Goal: Task Accomplishment & Management: Manage account settings

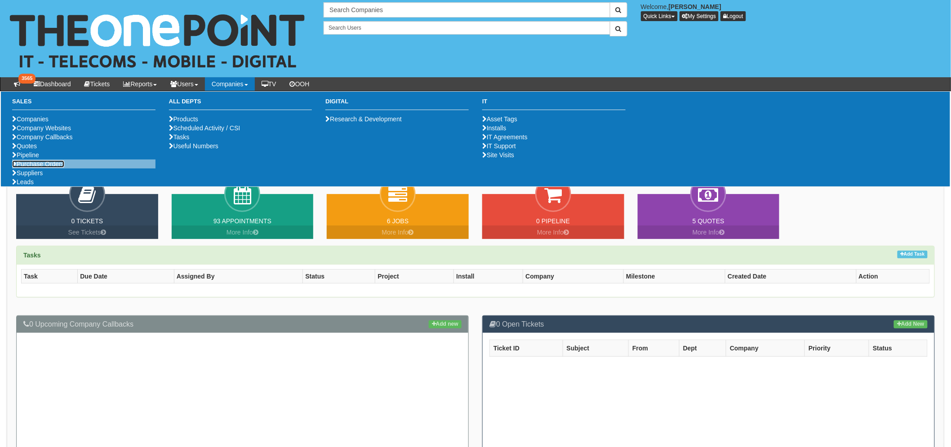
click at [56, 168] on link "Purchase Orders" at bounding box center [38, 163] width 52 height 7
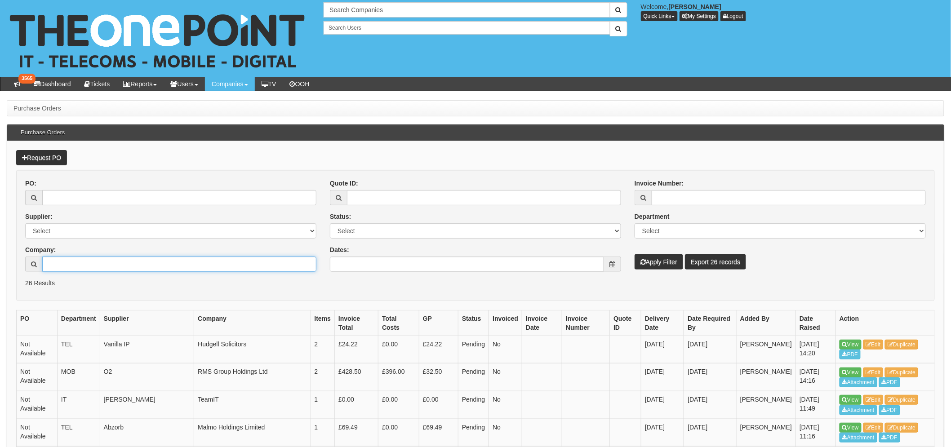
click at [65, 268] on input "Company:" at bounding box center [179, 264] width 274 height 15
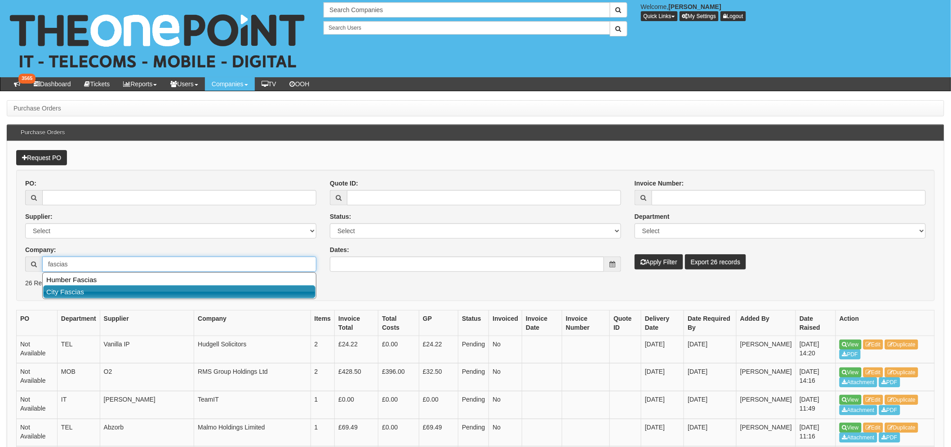
click at [85, 285] on link "City Fascias" at bounding box center [179, 291] width 272 height 13
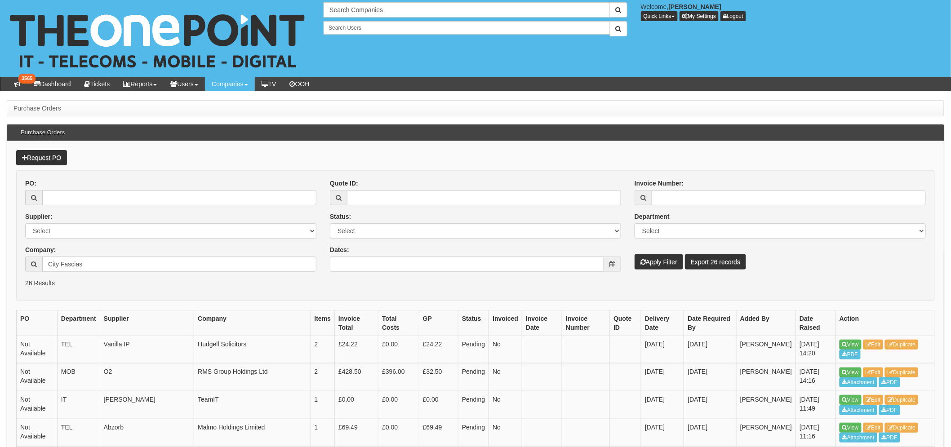
click at [85, 285] on p "26 Results" at bounding box center [475, 283] width 901 height 9
drag, startPoint x: 89, startPoint y: 262, endPoint x: 22, endPoint y: 259, distance: 67.5
click at [22, 259] on div "PO: Supplier: Select 123 REG.co.uk 1Password 3 4Gon AA Jones Electric Ltd Abzor…" at bounding box center [170, 229] width 305 height 100
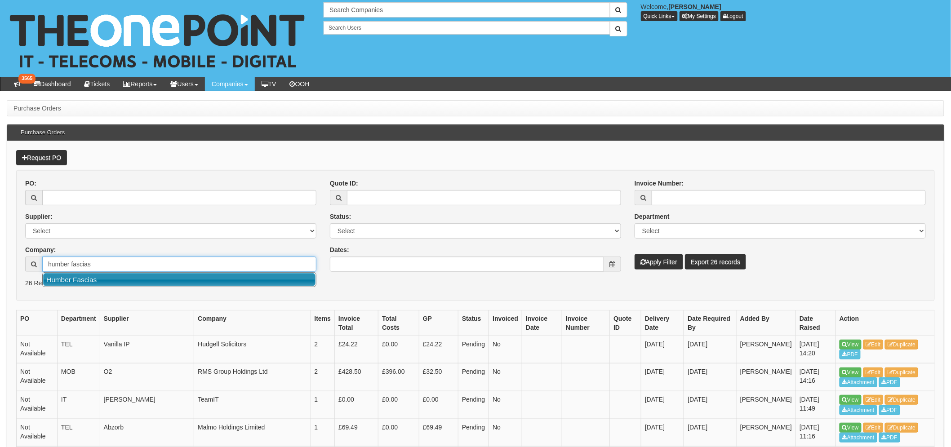
click at [174, 284] on link "Humber Fascias" at bounding box center [179, 279] width 272 height 13
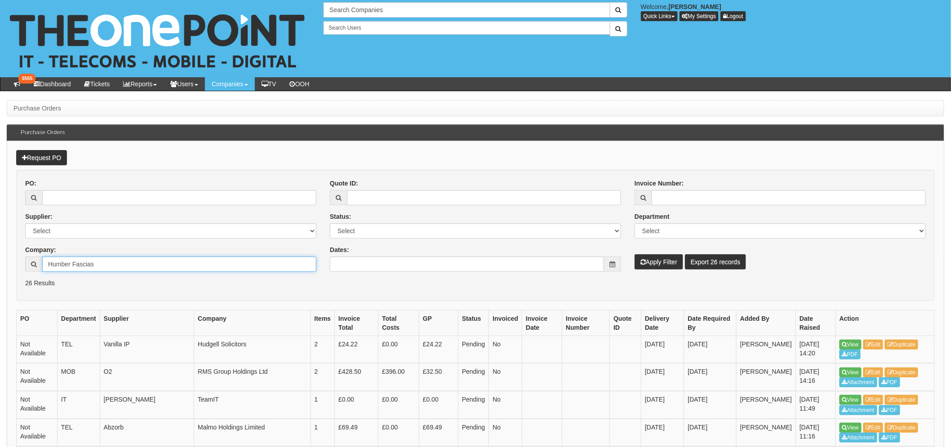
type input "Humber Fascias"
click at [648, 258] on button "Apply Filter" at bounding box center [659, 261] width 49 height 15
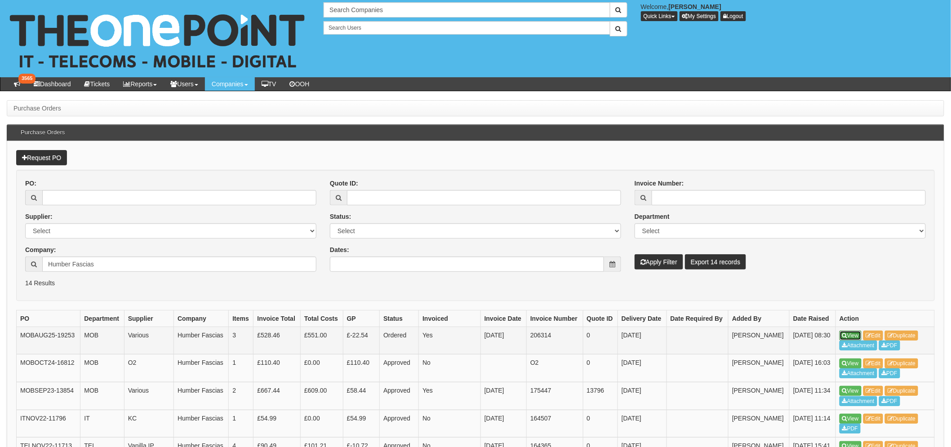
click at [850, 334] on link "View" at bounding box center [851, 336] width 22 height 10
click at [39, 334] on td "MOBAUG25-19253" at bounding box center [49, 341] width 64 height 28
copy td "MOBAUG25-19253"
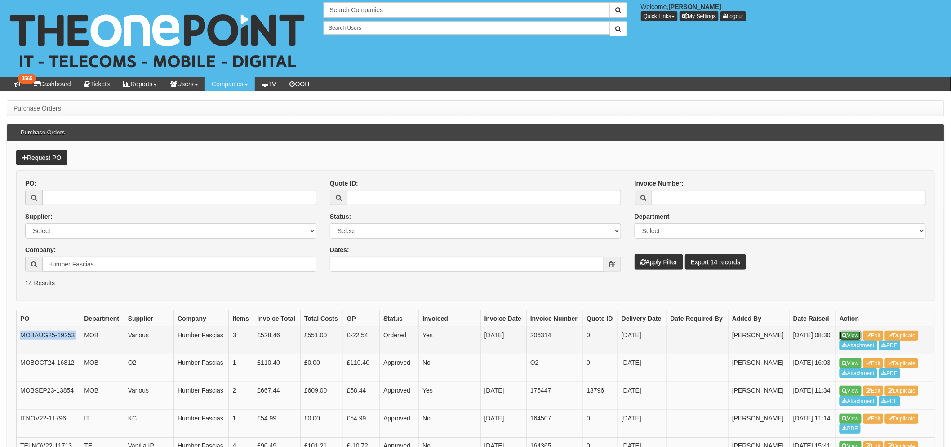
click at [854, 339] on link "View" at bounding box center [851, 336] width 22 height 10
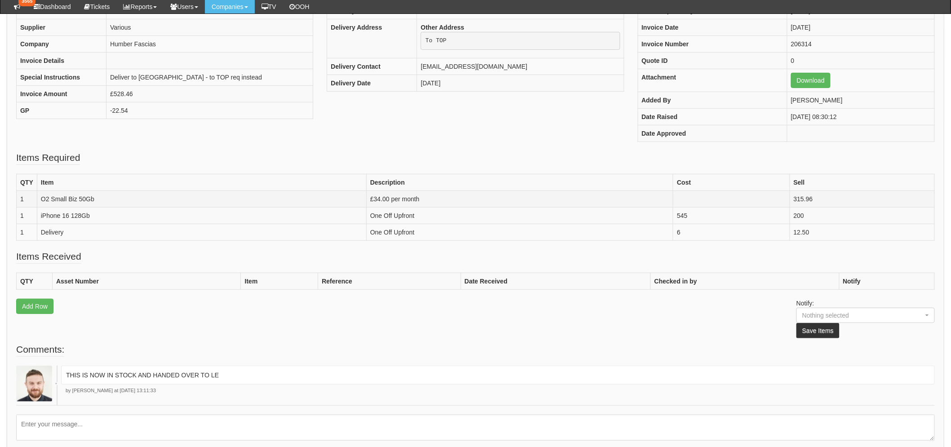
scroll to position [64, 0]
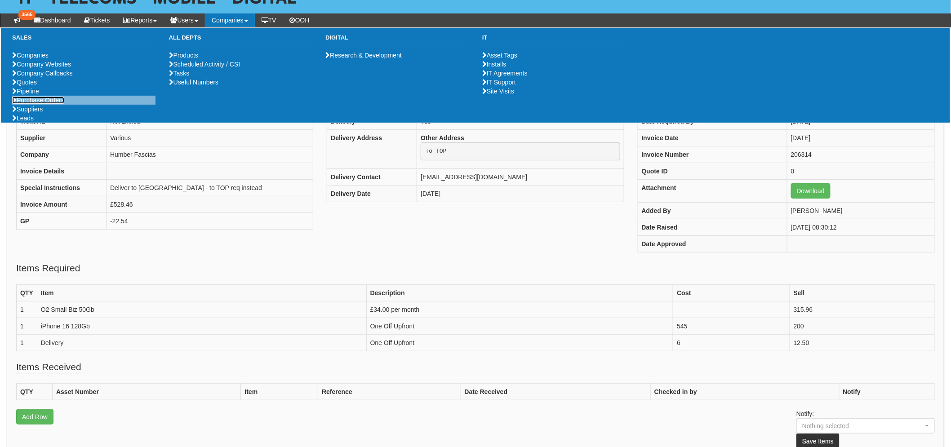
click at [55, 104] on link "Purchase Orders" at bounding box center [38, 100] width 52 height 7
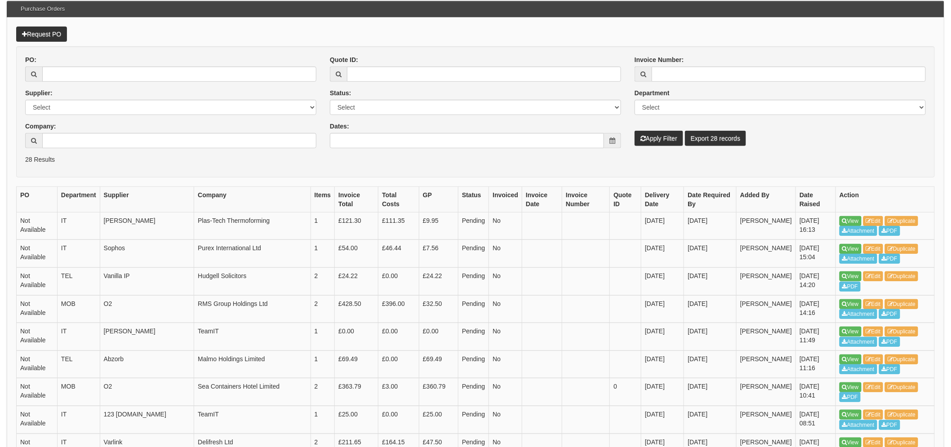
scroll to position [150, 0]
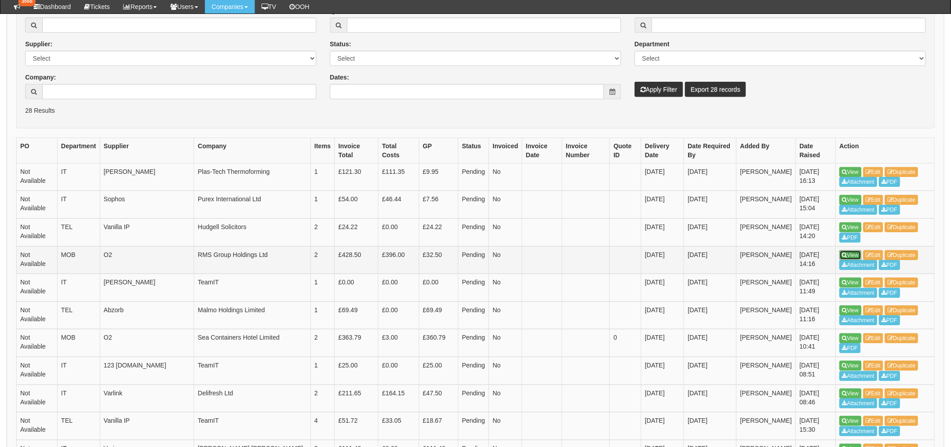
click at [854, 254] on link "View" at bounding box center [851, 255] width 22 height 10
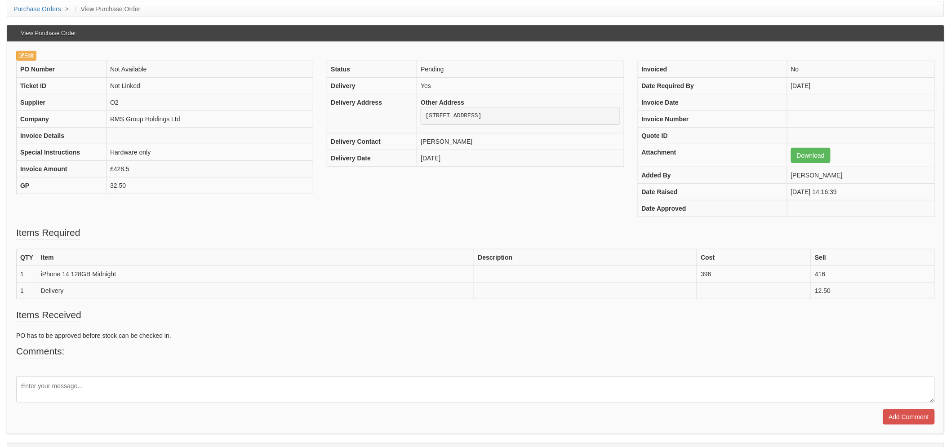
scroll to position [100, 0]
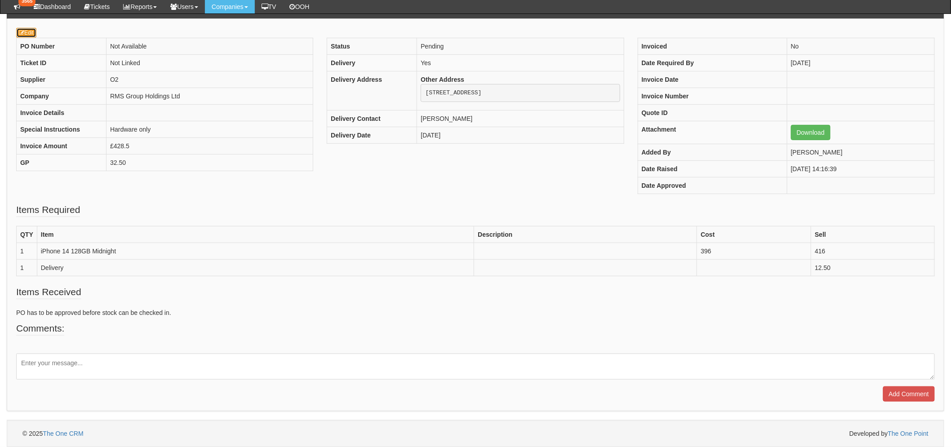
click at [21, 31] on icon at bounding box center [21, 32] width 5 height 5
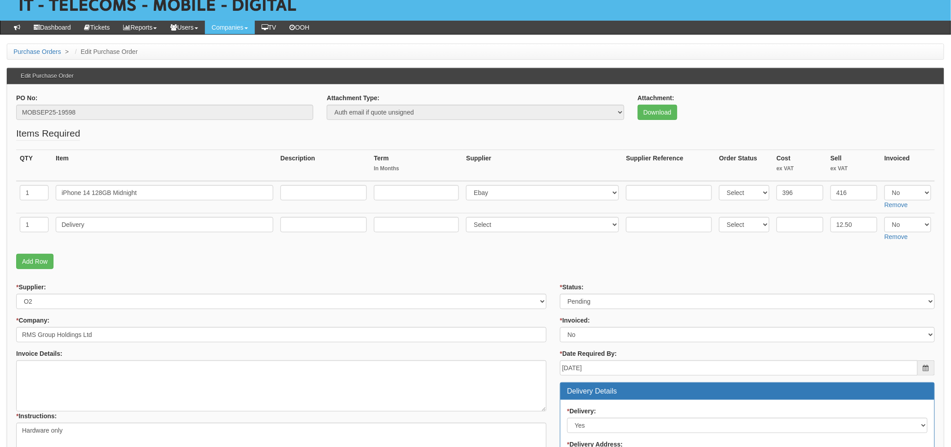
scroll to position [150, 0]
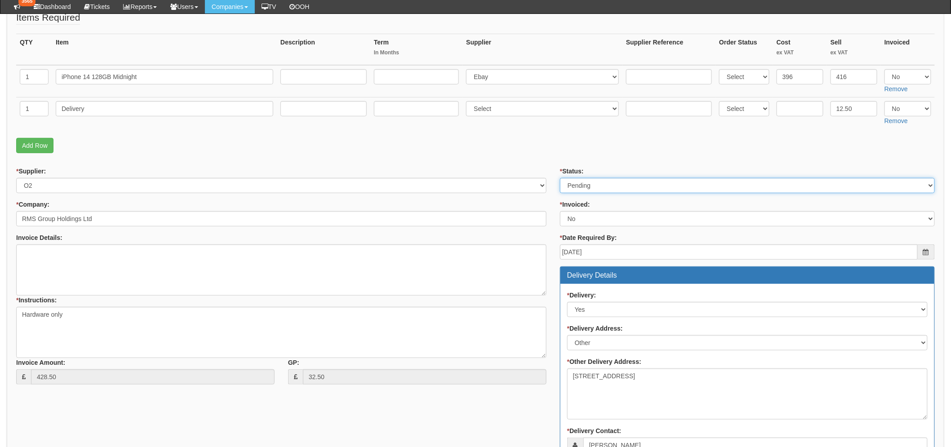
click at [651, 187] on select "Select Approved Completed Delivered Invoiced Ordered Ordered to site Part Order…" at bounding box center [747, 185] width 375 height 15
select select "9"
click at [560, 178] on select "Select Approved Completed Delivered Invoiced Ordered Ordered to site Part Order…" at bounding box center [747, 185] width 375 height 15
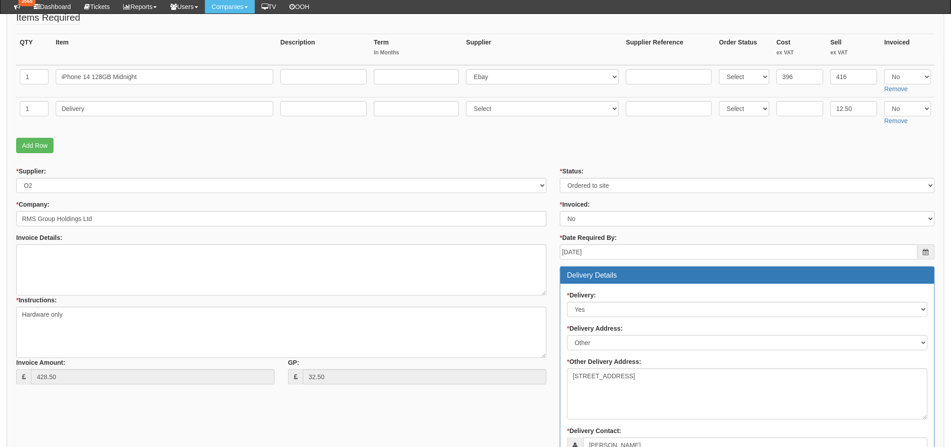
click at [470, 156] on fieldset "Items Required QTY Item Description Term In Months Supplier Supplier Reference …" at bounding box center [475, 84] width 919 height 147
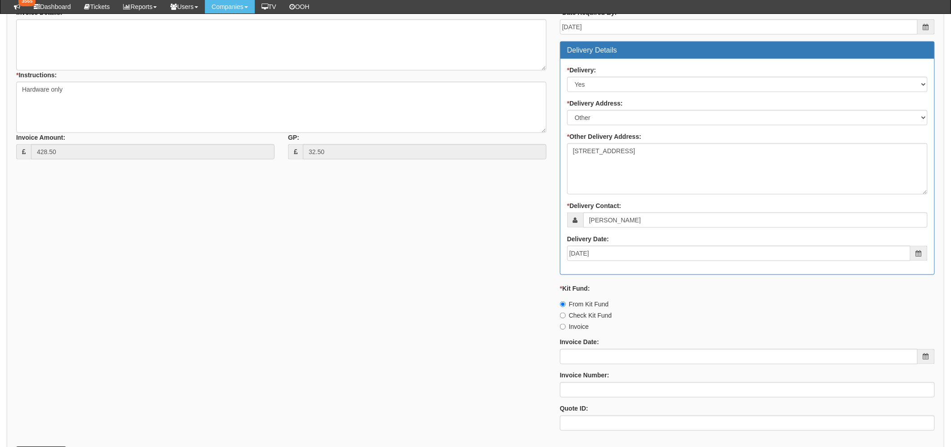
scroll to position [449, 0]
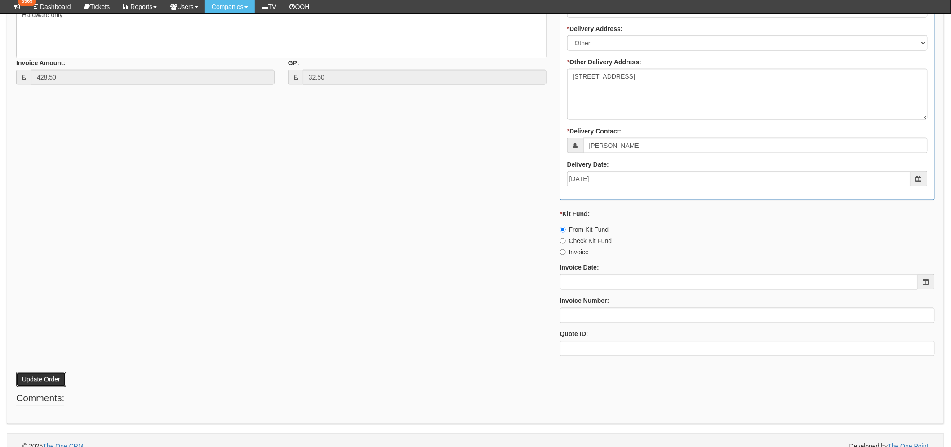
click at [42, 375] on button "Update Order" at bounding box center [41, 379] width 50 height 15
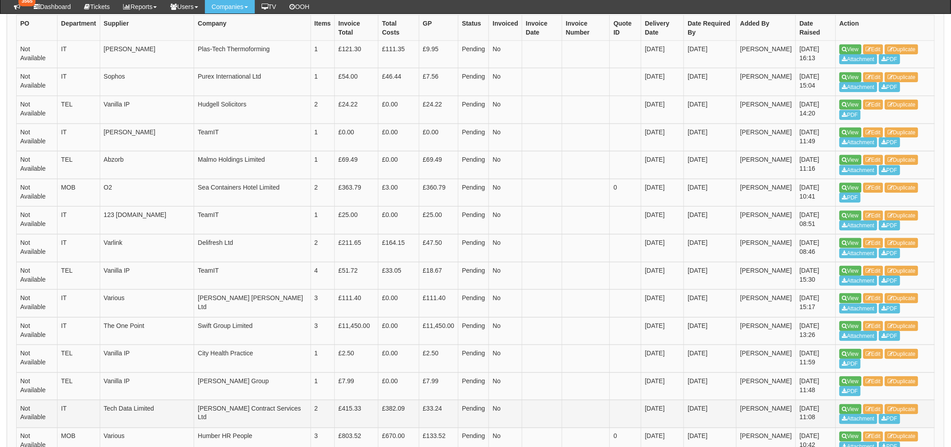
scroll to position [349, 0]
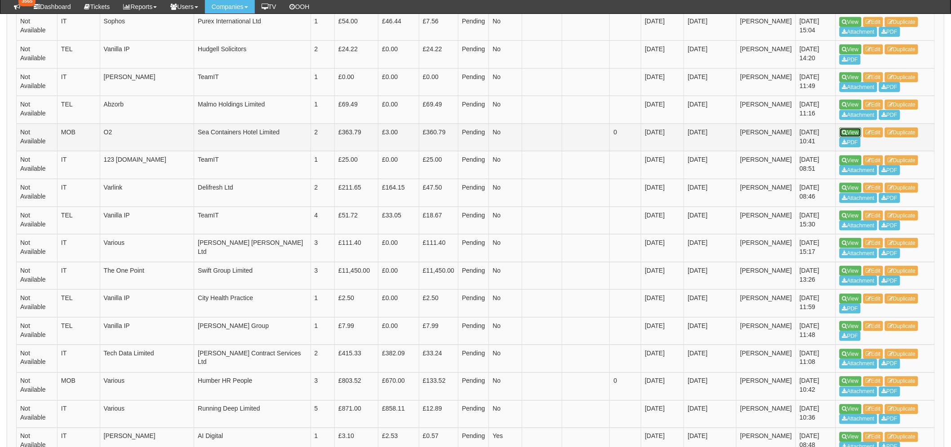
click at [857, 132] on link "View" at bounding box center [851, 133] width 22 height 10
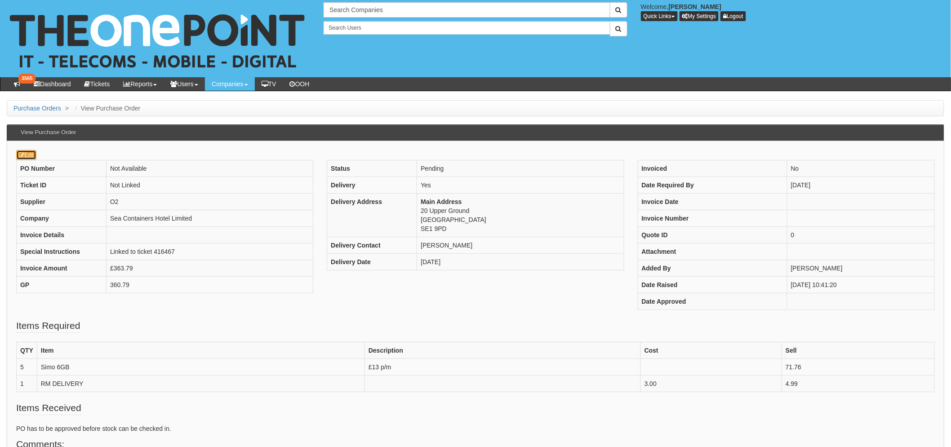
click at [26, 155] on link "Edit" at bounding box center [26, 155] width 20 height 10
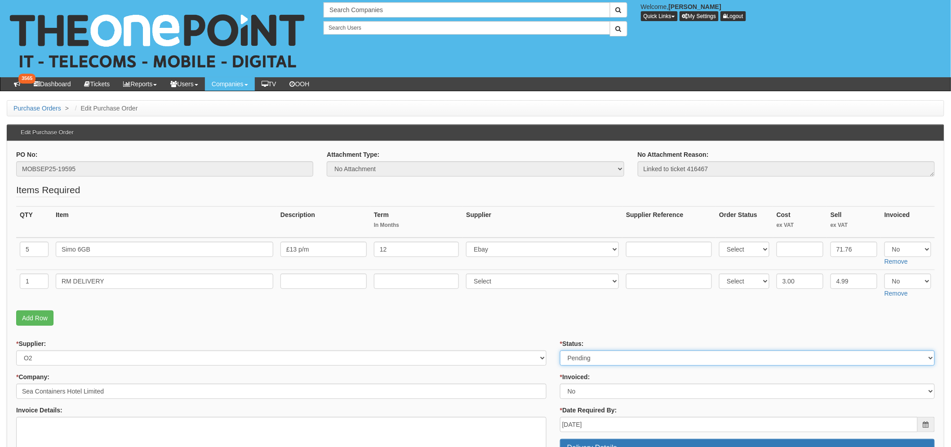
click at [615, 353] on select "Select Approved Completed Delivered Invoiced Ordered Ordered to site Part Order…" at bounding box center [747, 358] width 375 height 15
select select "2"
click at [560, 351] on select "Select Approved Completed Delivered Invoiced Ordered Ordered to site Part Order…" at bounding box center [747, 358] width 375 height 15
click at [523, 308] on fieldset "Items Required QTY Item Description Term In Months Supplier Supplier Reference …" at bounding box center [475, 256] width 919 height 147
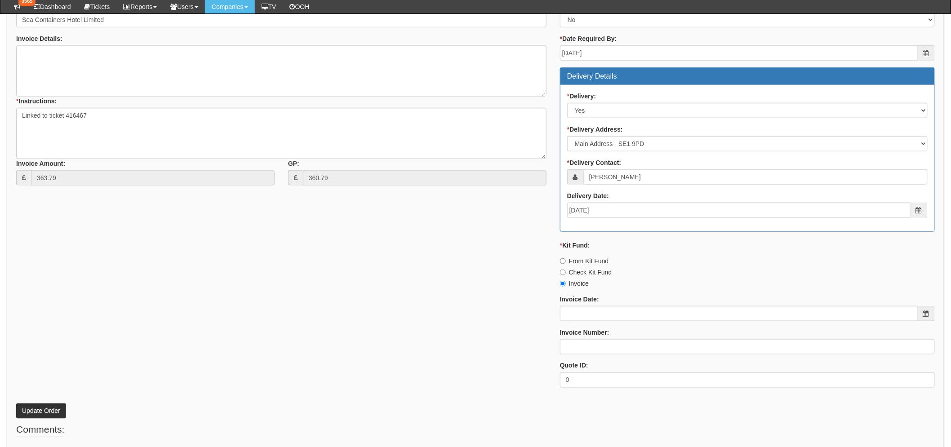
scroll to position [349, 0]
click at [41, 408] on button "Update Order" at bounding box center [41, 410] width 50 height 15
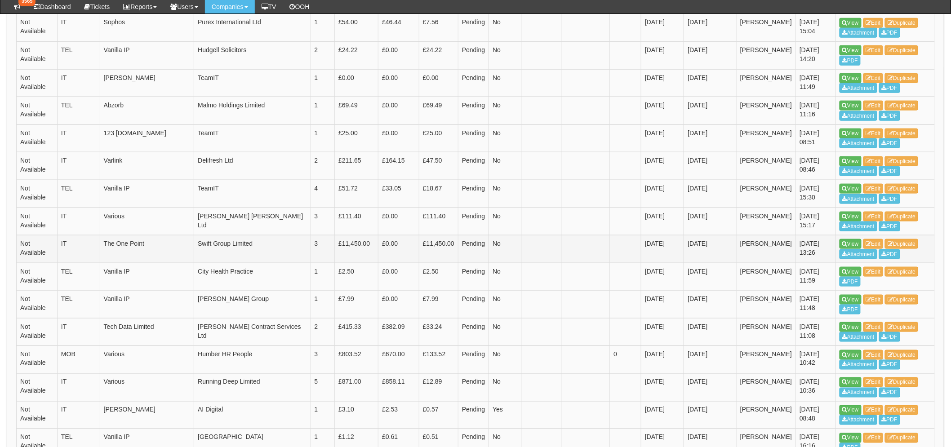
scroll to position [349, 0]
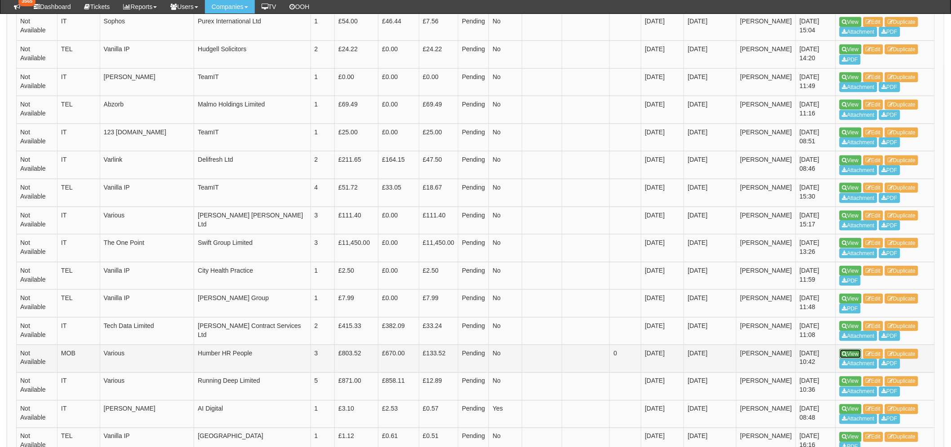
click at [846, 352] on icon at bounding box center [844, 353] width 5 height 5
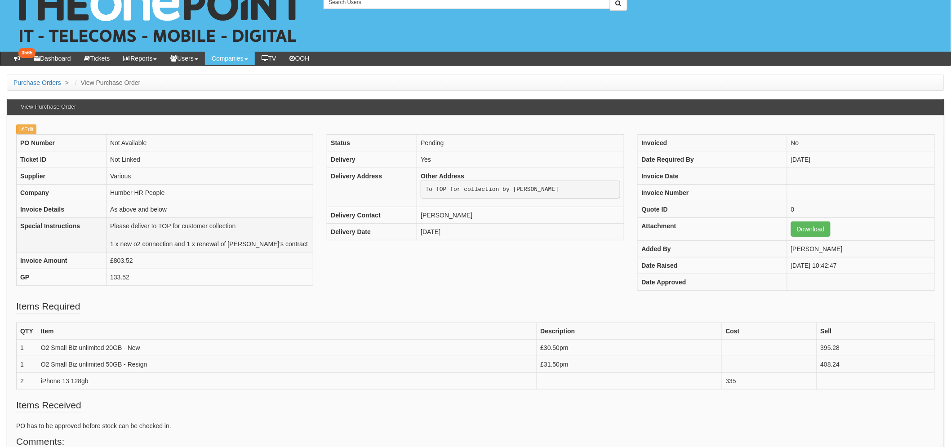
scroll to position [50, 0]
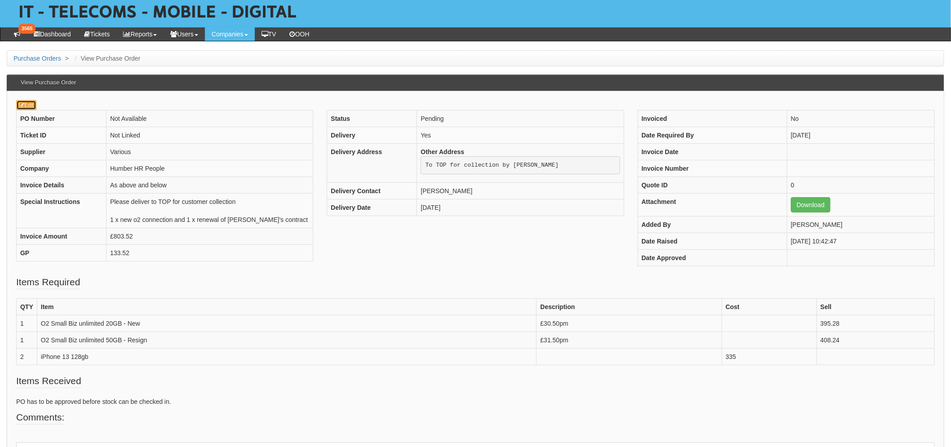
click at [24, 102] on link "Edit" at bounding box center [26, 105] width 20 height 10
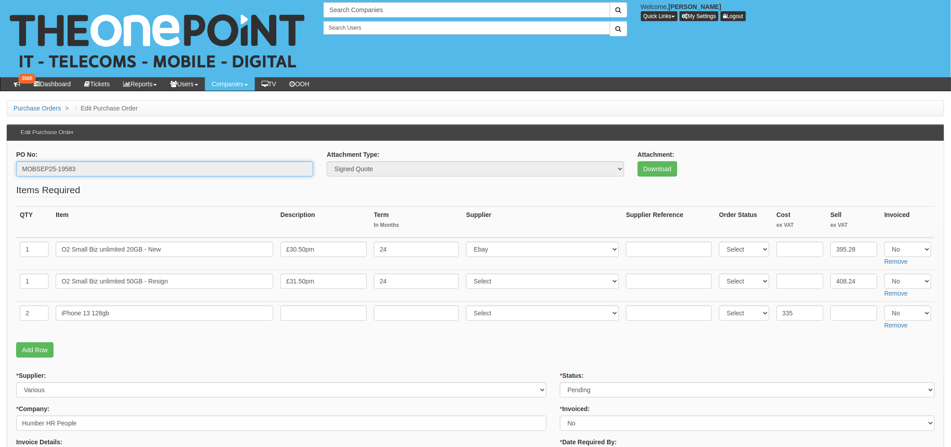
click at [86, 165] on input "MOBSEP25-19583" at bounding box center [164, 168] width 297 height 15
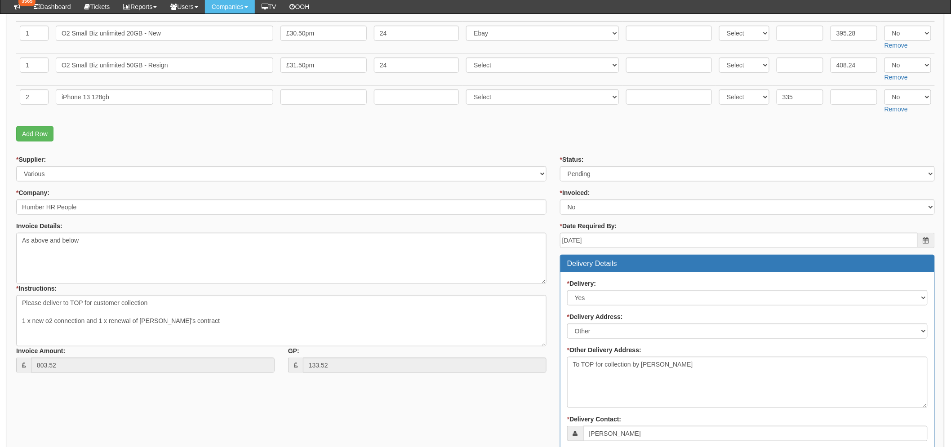
scroll to position [249, 0]
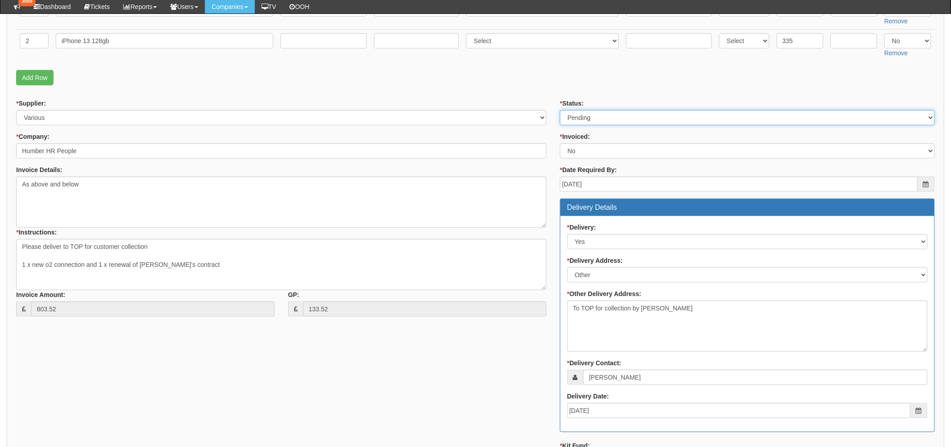
click at [591, 114] on select "Select Approved Completed Delivered Invoiced Ordered Ordered to site Part Order…" at bounding box center [747, 117] width 375 height 15
select select "8"
click at [560, 110] on select "Select Approved Completed Delivered Invoiced Ordered Ordered to site Part Order…" at bounding box center [747, 117] width 375 height 15
click at [388, 51] on td at bounding box center [416, 45] width 92 height 32
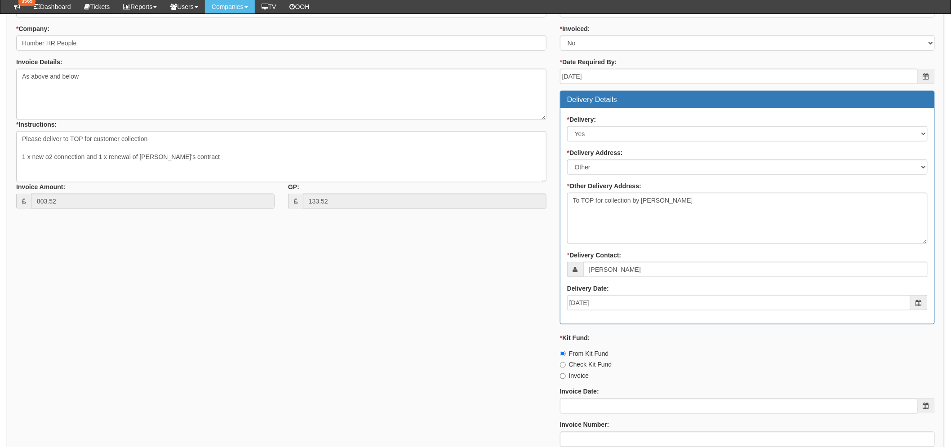
scroll to position [495, 0]
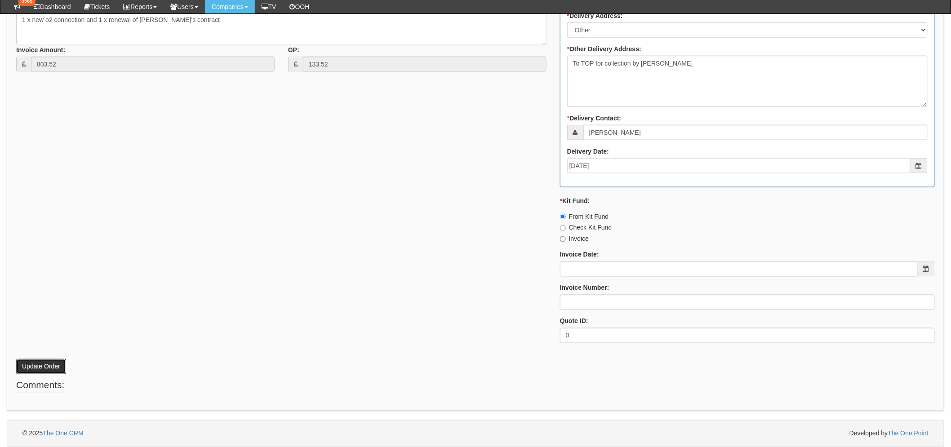
click at [60, 363] on button "Update Order" at bounding box center [41, 366] width 50 height 15
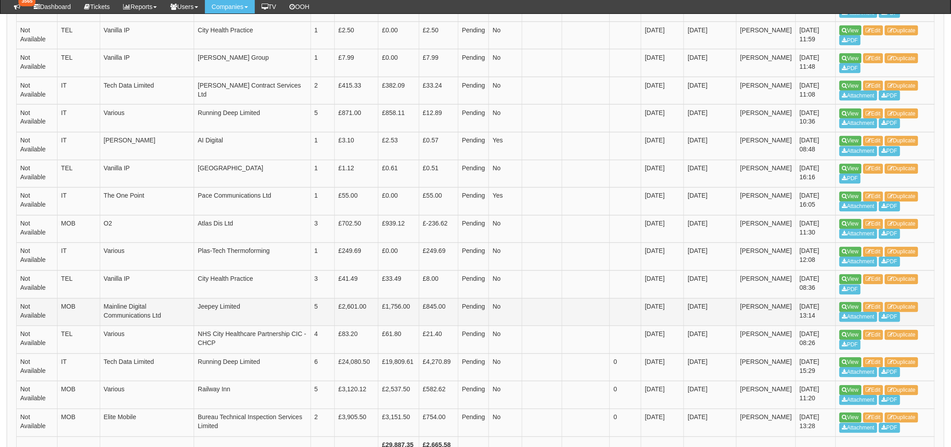
scroll to position [649, 0]
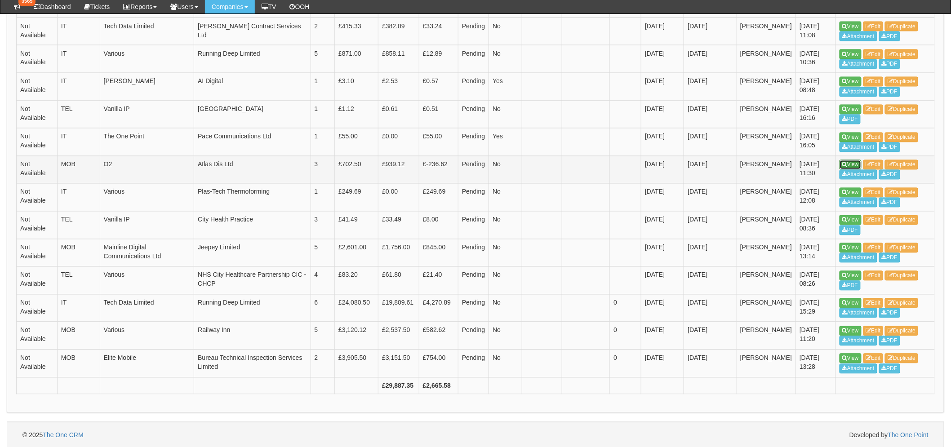
click at [859, 164] on link "View" at bounding box center [851, 165] width 22 height 10
